Goal: Navigation & Orientation: Find specific page/section

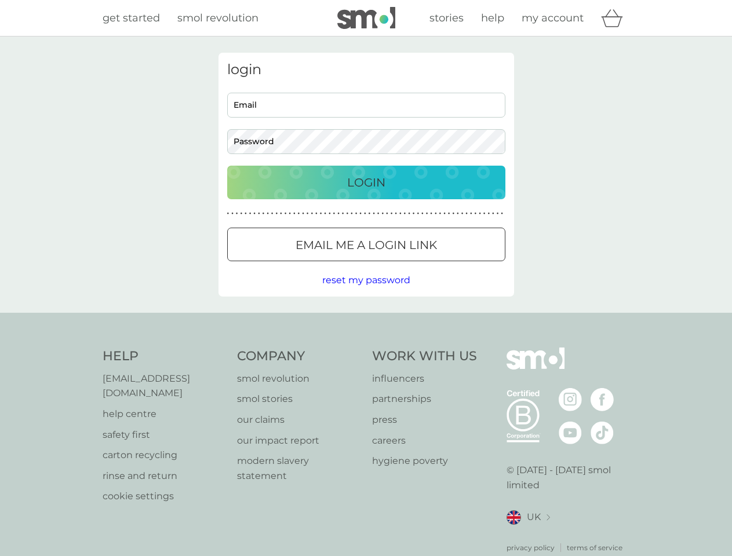
click at [616, 18] on icon "basket" at bounding box center [612, 18] width 22 height 18
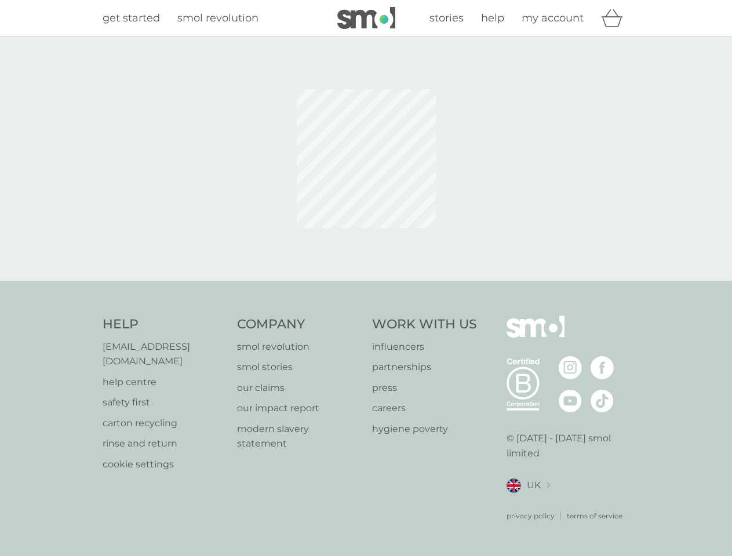
click at [366, 245] on div at bounding box center [366, 159] width 313 height 212
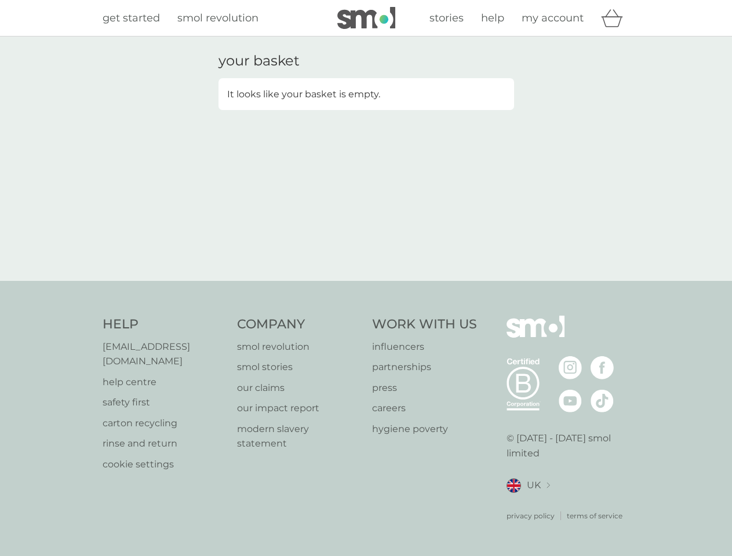
click at [366, 281] on div "your basket It looks like your basket is empty." at bounding box center [366, 159] width 732 height 245
click at [528, 503] on div "privacy policy terms of service" at bounding box center [568, 507] width 123 height 28
